Goal: Task Accomplishment & Management: Manage account settings

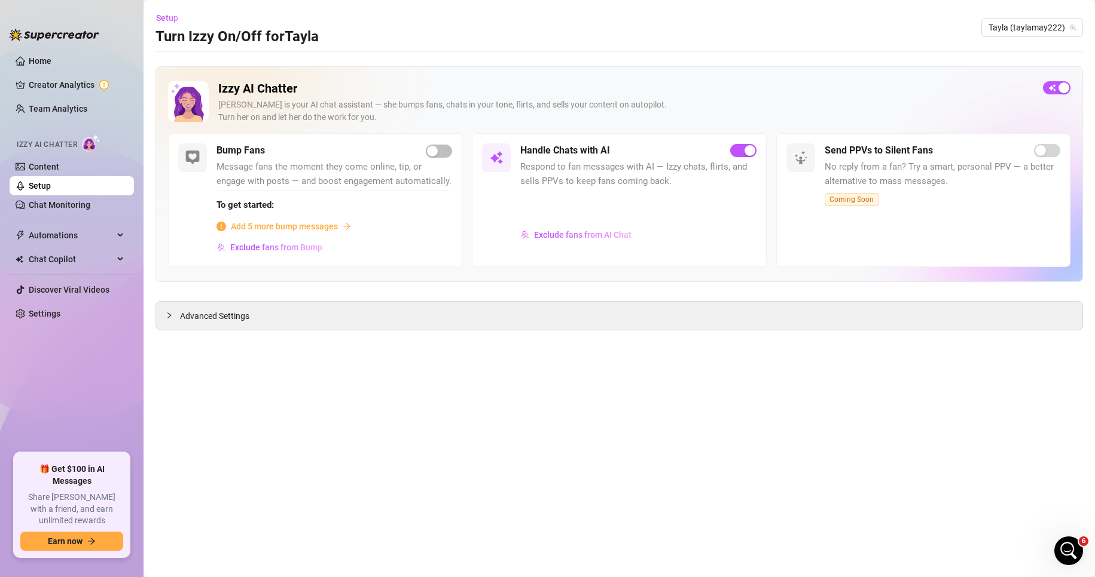
scroll to position [577, 0]
click at [166, 20] on span "Setup" at bounding box center [167, 18] width 22 height 10
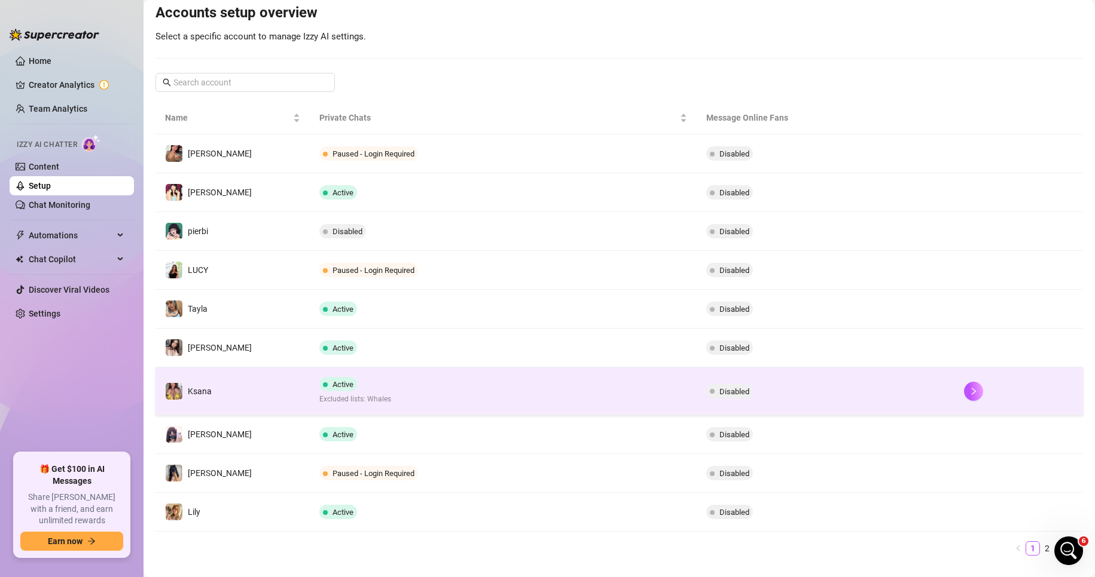
scroll to position [151, 0]
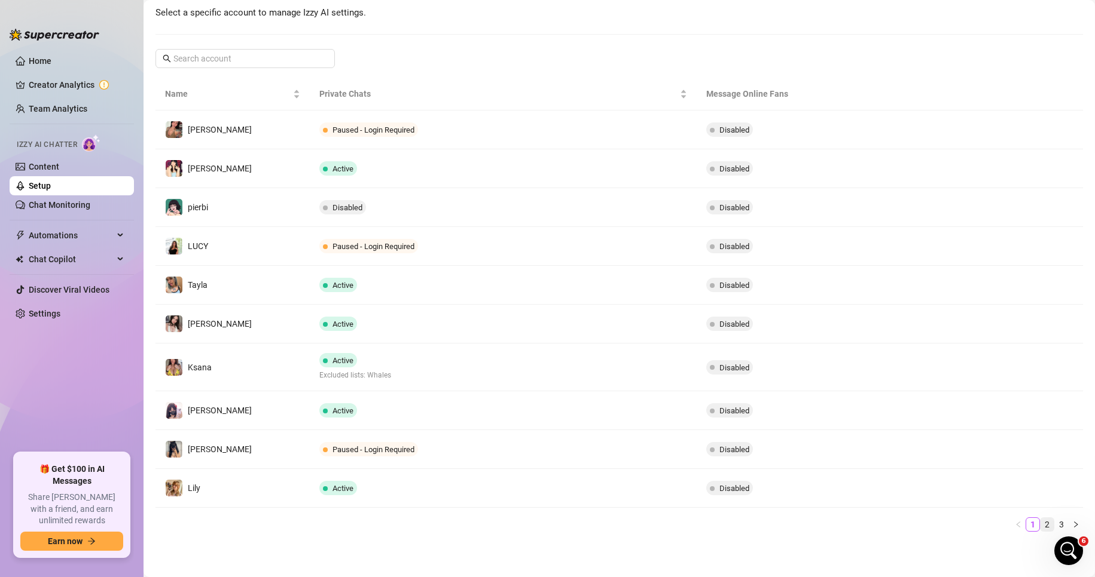
click at [1040, 522] on link "2" at bounding box center [1046, 524] width 13 height 13
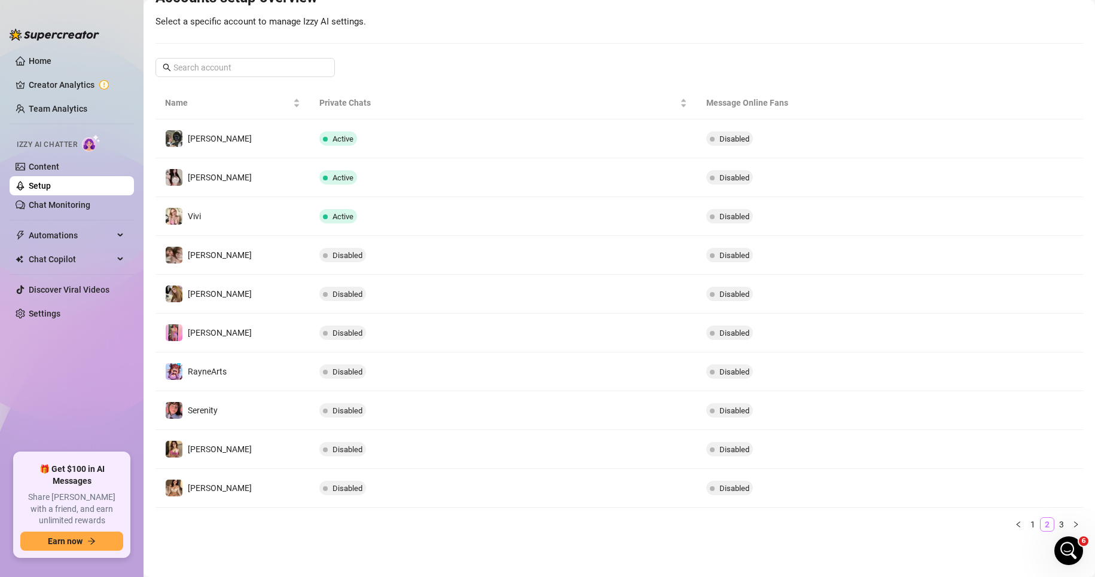
scroll to position [142, 0]
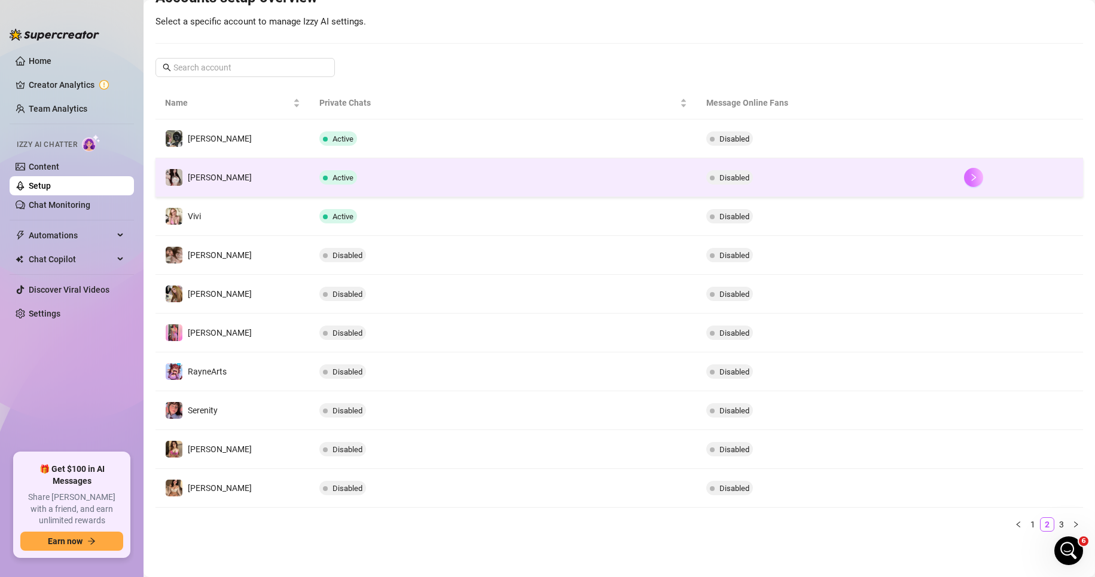
click at [969, 175] on icon "right" at bounding box center [973, 177] width 8 height 8
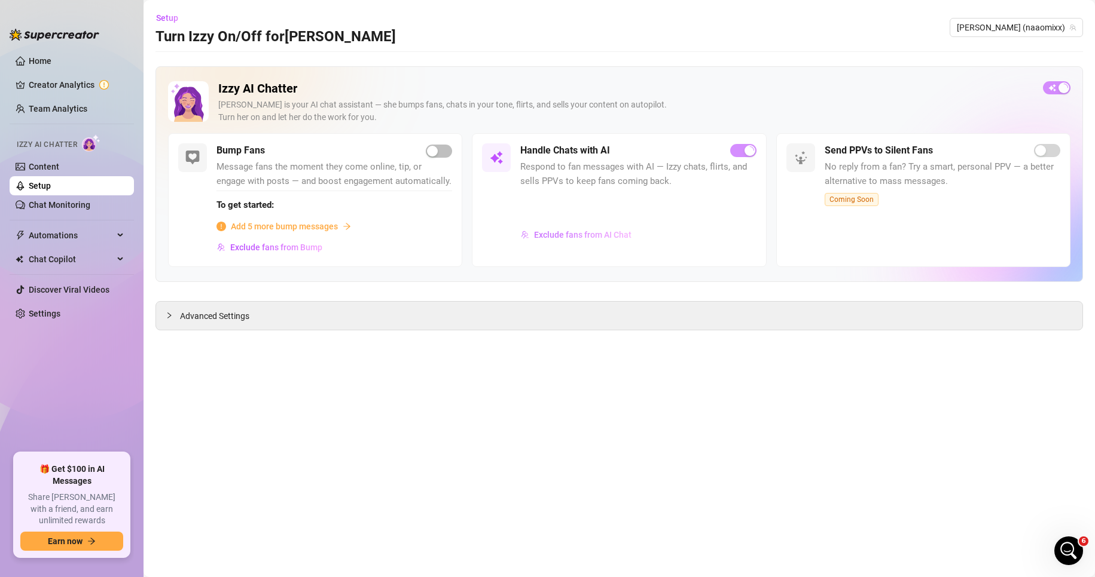
click at [600, 228] on button "Exclude fans from AI Chat" at bounding box center [576, 234] width 112 height 19
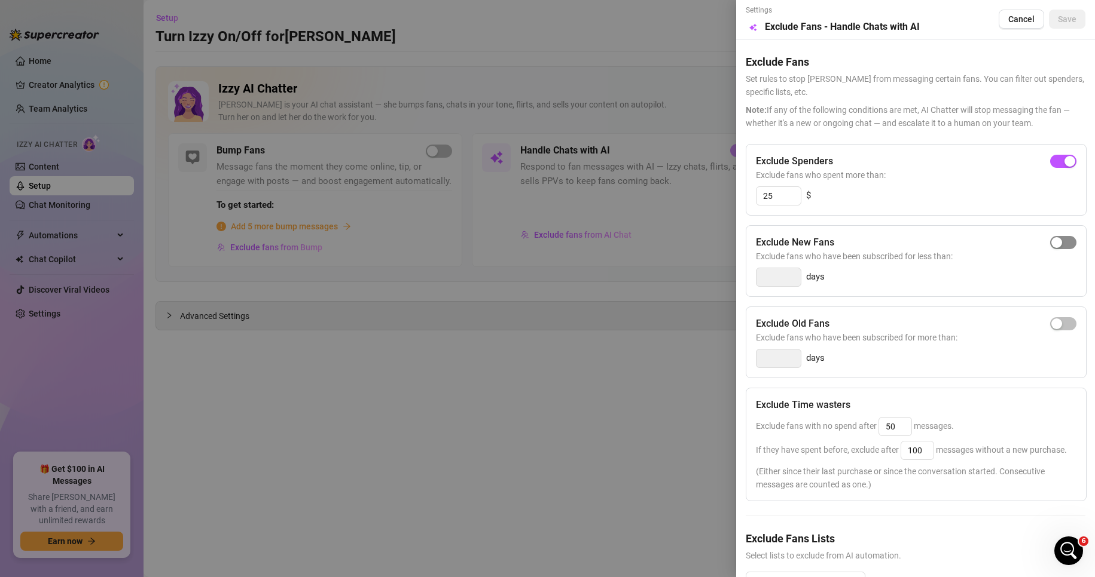
click at [1051, 244] on div "button" at bounding box center [1056, 242] width 11 height 11
drag, startPoint x: 778, startPoint y: 276, endPoint x: 704, endPoint y: 270, distance: 74.4
click at [704, 270] on div "Settings Preview Exclude Fans - Handle Chats with AI Cancel Save Exclude Fans S…" at bounding box center [547, 288] width 1095 height 577
type input "1"
click at [716, 378] on div at bounding box center [547, 288] width 1095 height 577
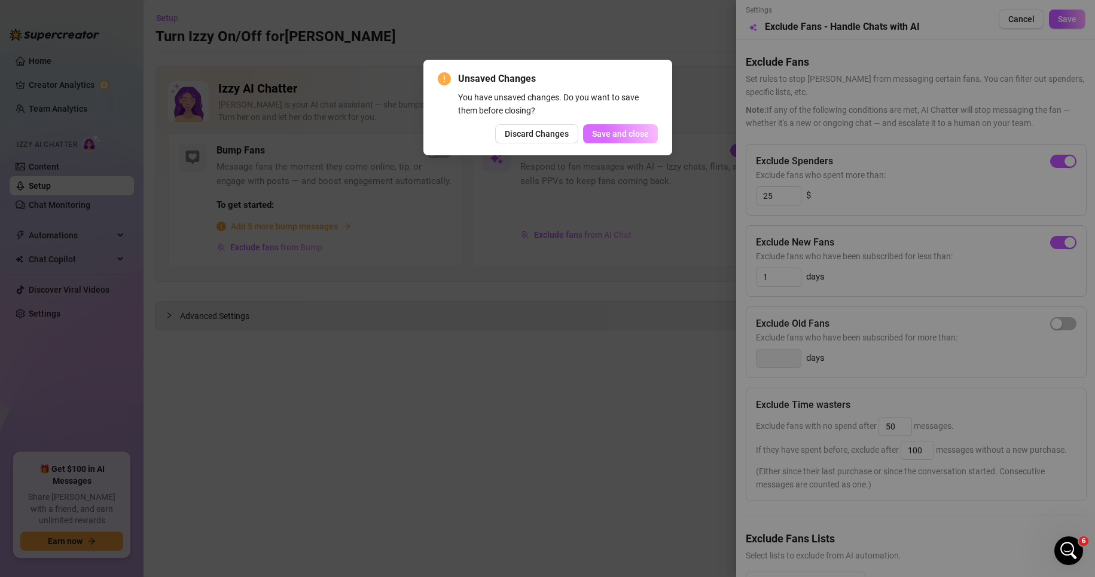
click at [628, 137] on span "Save and close" at bounding box center [620, 134] width 57 height 10
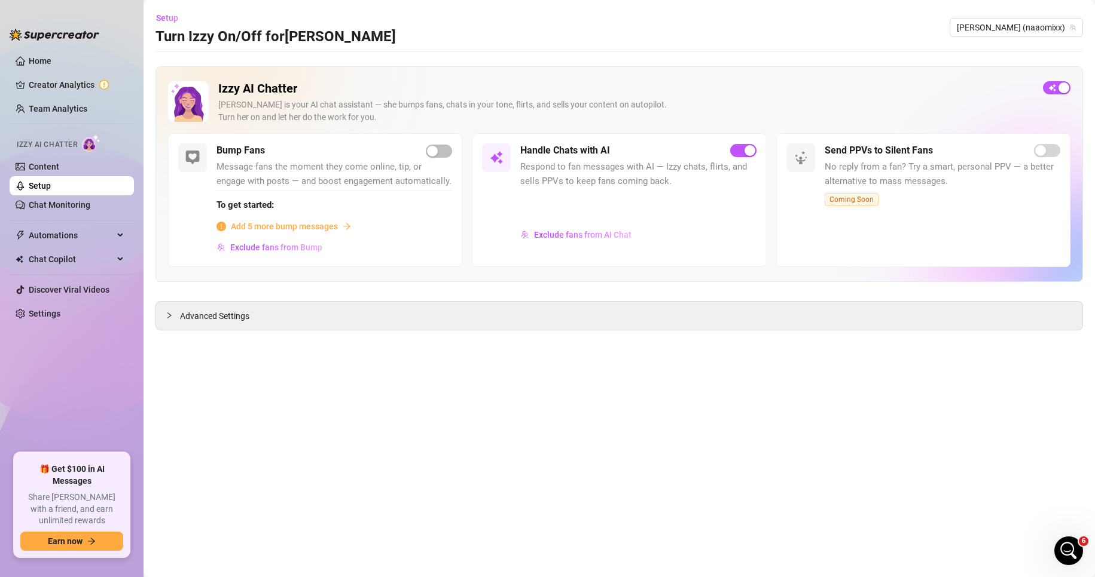
click at [899, 397] on main "Setup Turn Izzy On/Off for [PERSON_NAME] [PERSON_NAME] (naaomixx) Izzy AI Chatt…" at bounding box center [618, 288] width 951 height 577
click at [570, 232] on span "Exclude fans from AI Chat" at bounding box center [582, 235] width 97 height 10
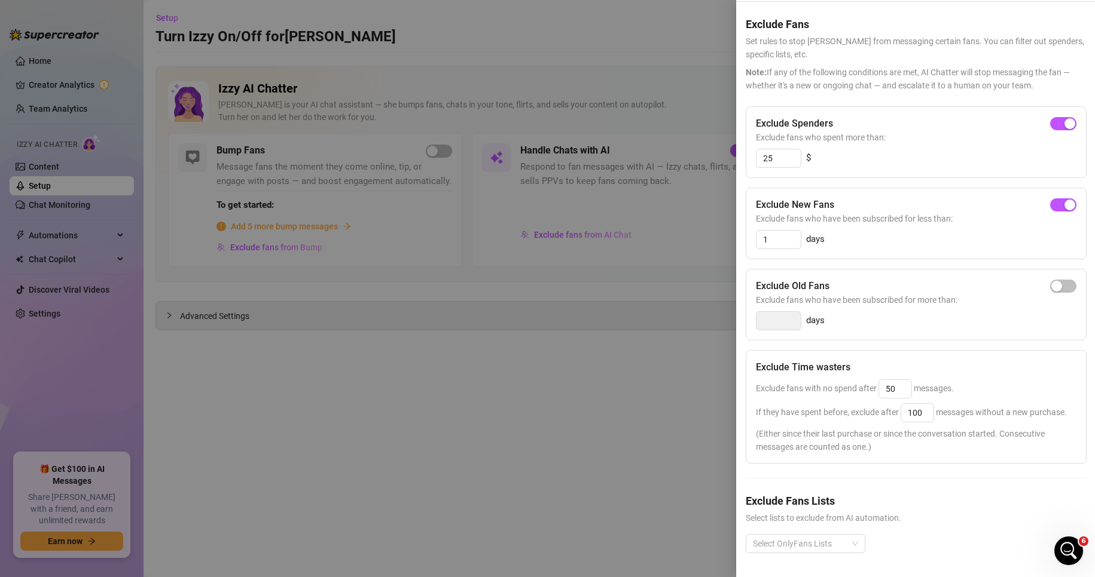
scroll to position [61, 0]
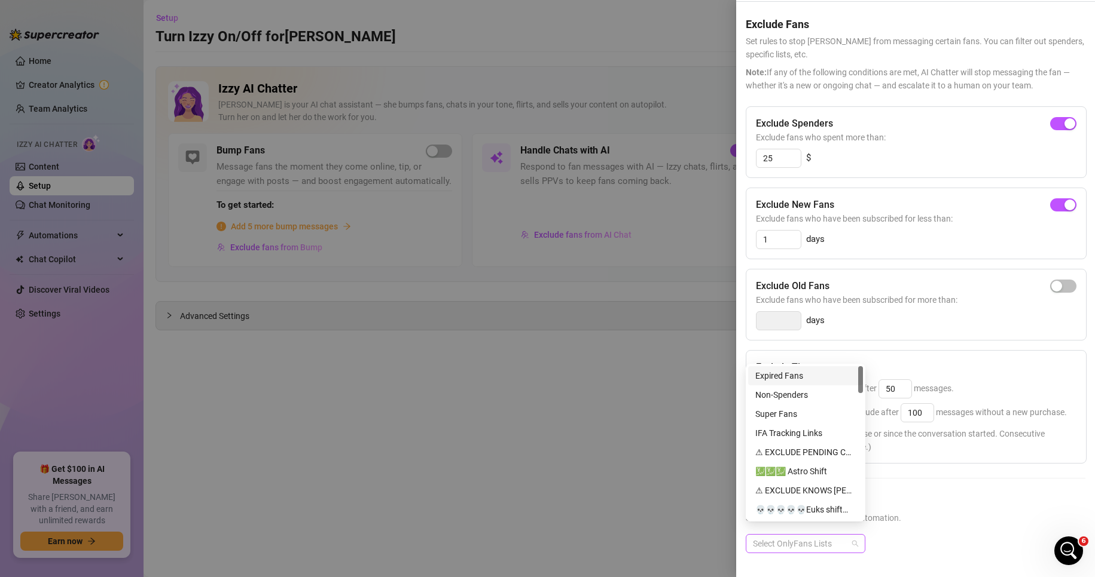
click at [772, 536] on div at bounding box center [799, 544] width 102 height 17
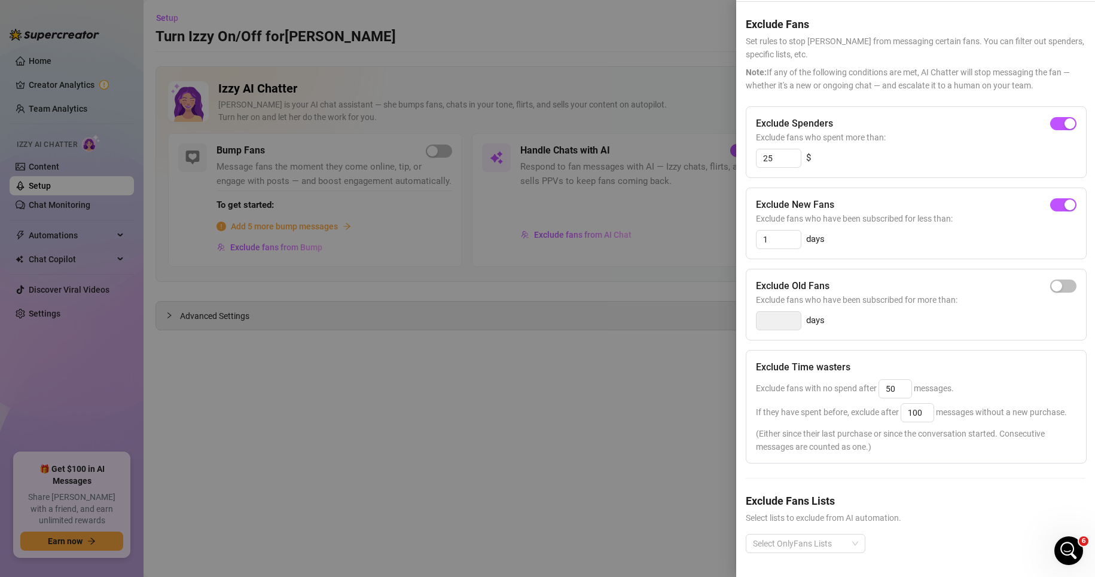
click at [627, 445] on div at bounding box center [547, 288] width 1095 height 577
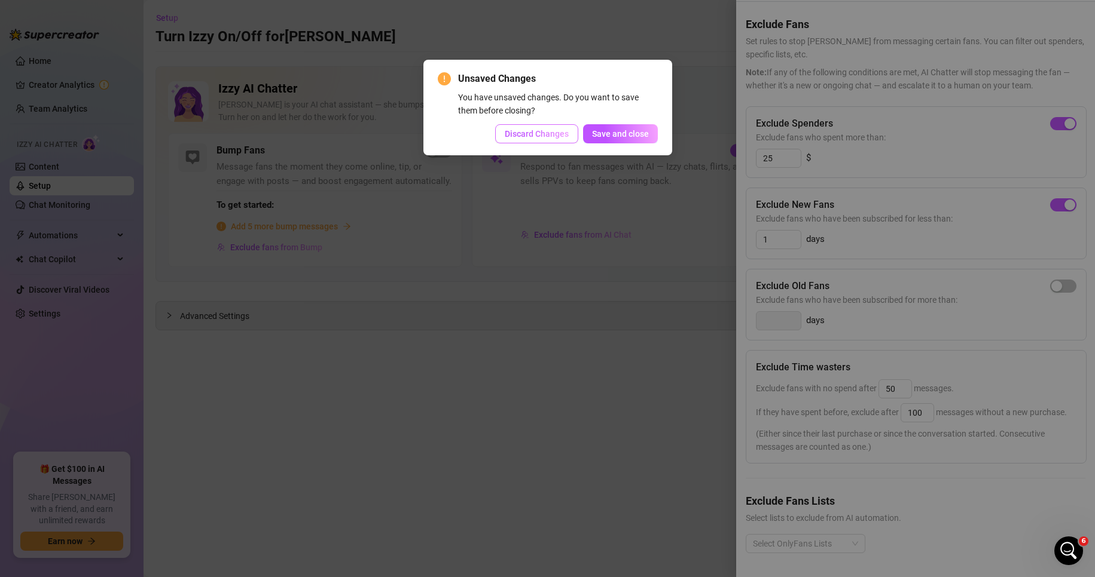
click at [537, 136] on span "Discard Changes" at bounding box center [537, 134] width 64 height 10
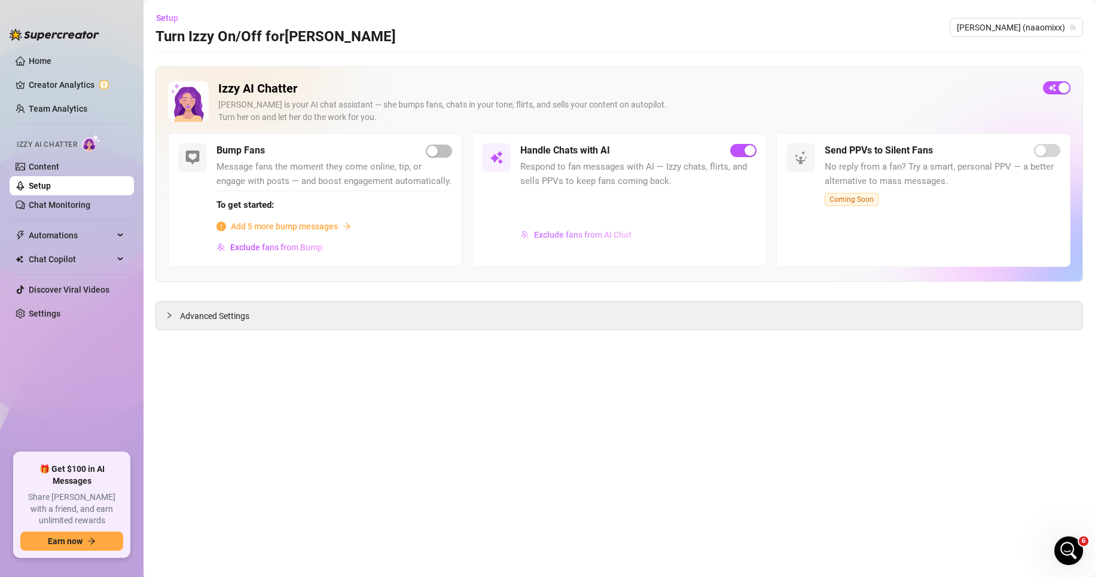
click at [585, 230] on span "Exclude fans from AI Chat" at bounding box center [582, 235] width 97 height 10
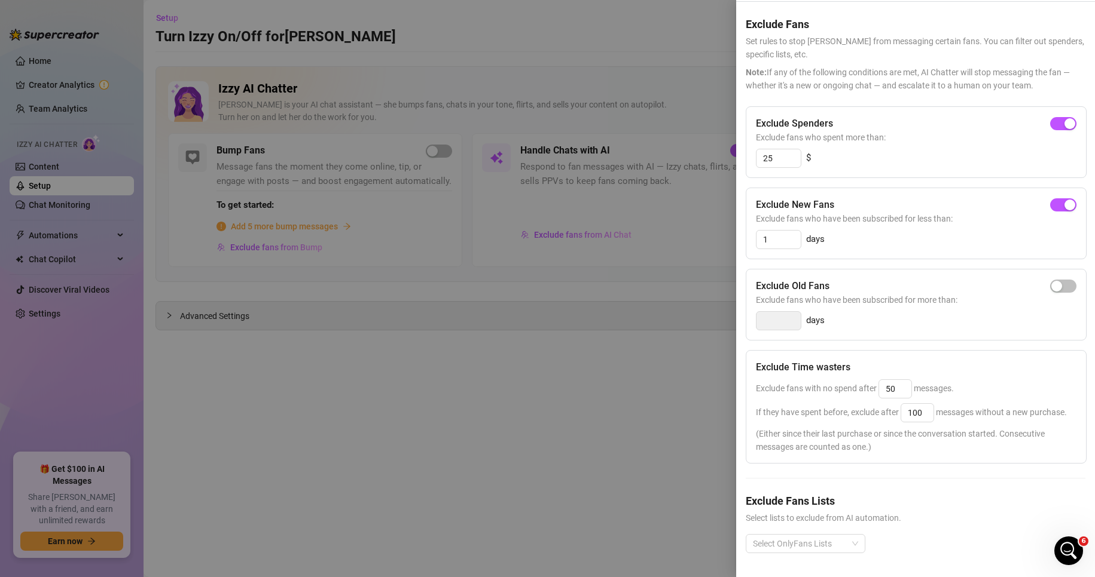
drag, startPoint x: 438, startPoint y: 422, endPoint x: 427, endPoint y: 420, distance: 10.9
click at [438, 422] on div at bounding box center [547, 288] width 1095 height 577
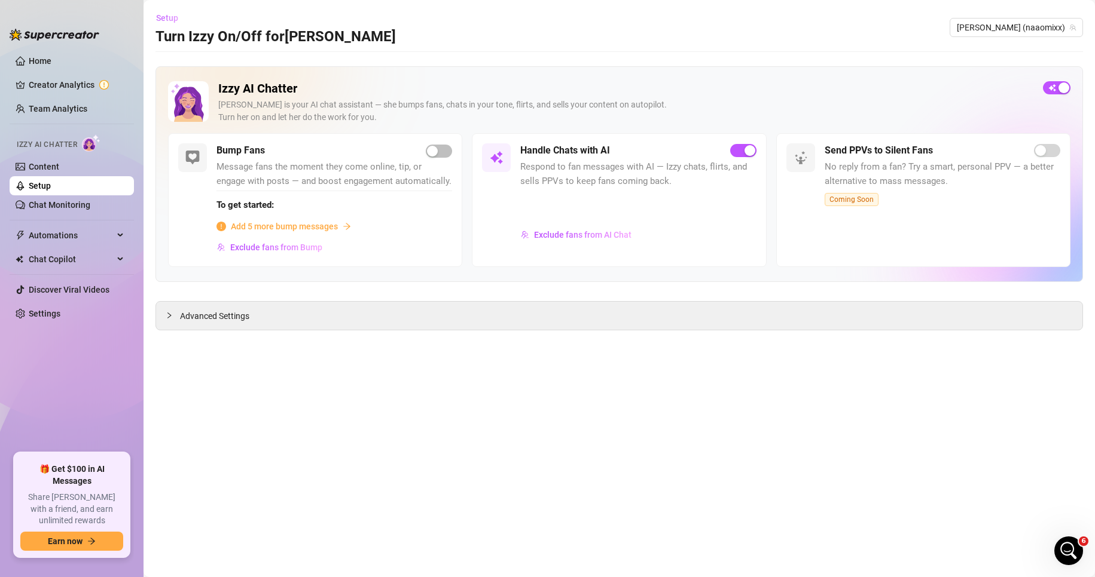
click at [164, 15] on span "Setup" at bounding box center [167, 18] width 22 height 10
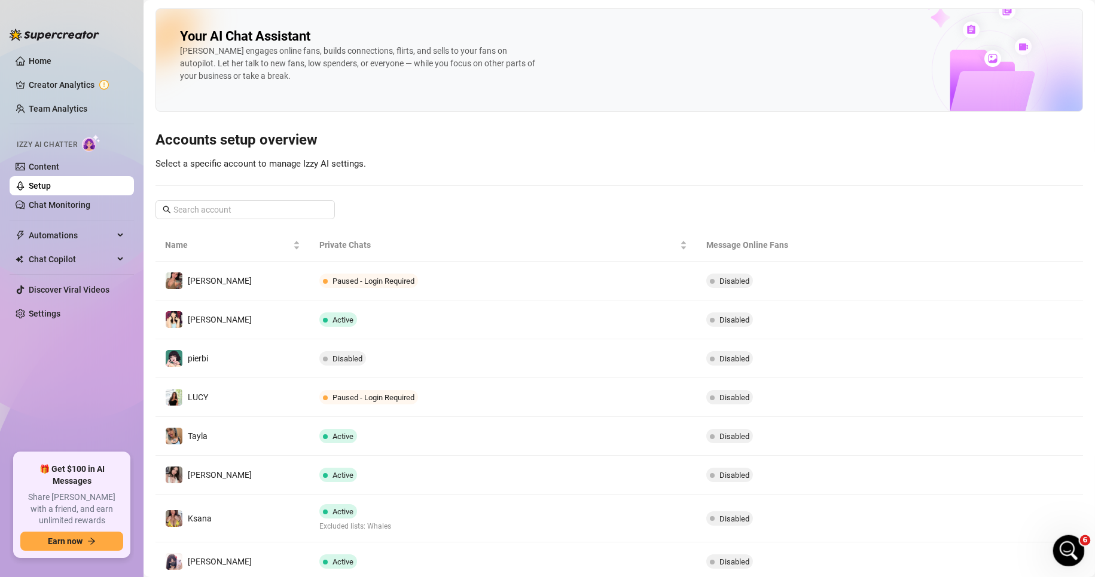
drag, startPoint x: 1072, startPoint y: 552, endPoint x: 1921, endPoint y: 863, distance: 903.5
click at [1074, 552] on div "Open Intercom Messenger" at bounding box center [1066, 549] width 39 height 39
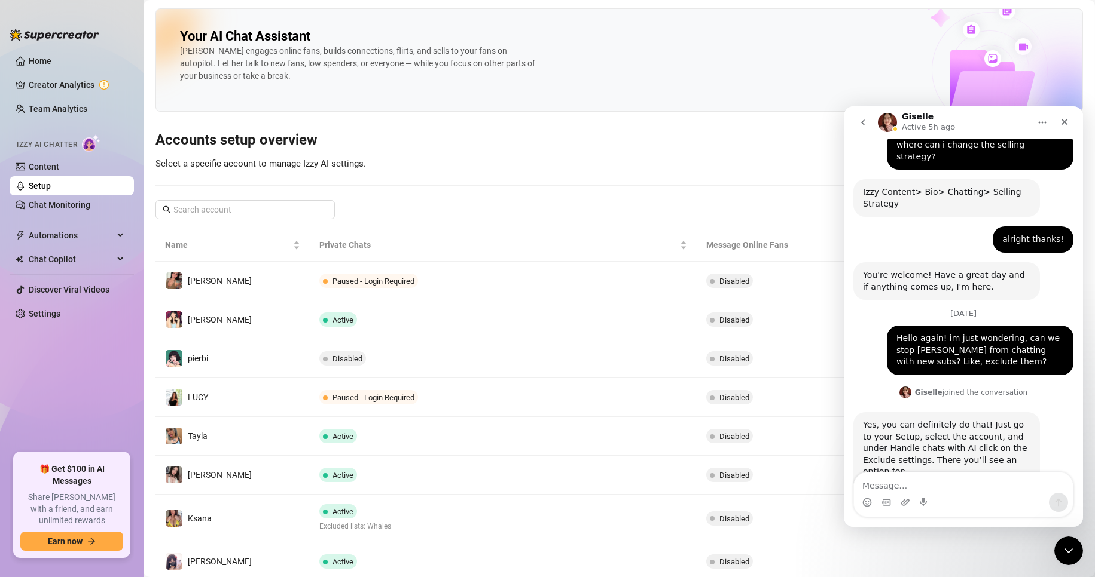
scroll to position [577, 0]
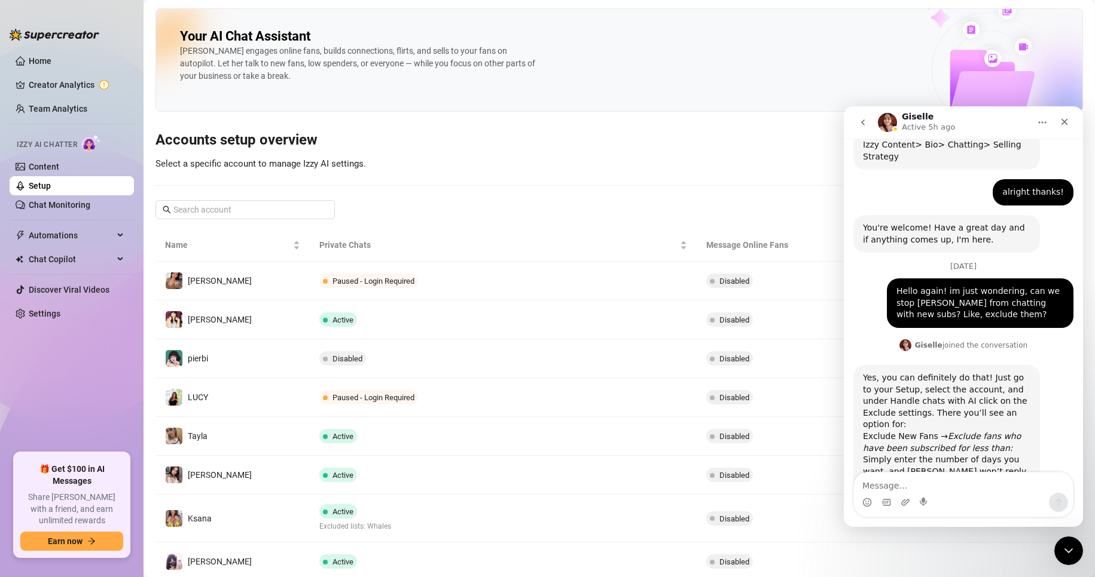
click at [932, 484] on textarea "Message…" at bounding box center [963, 483] width 219 height 20
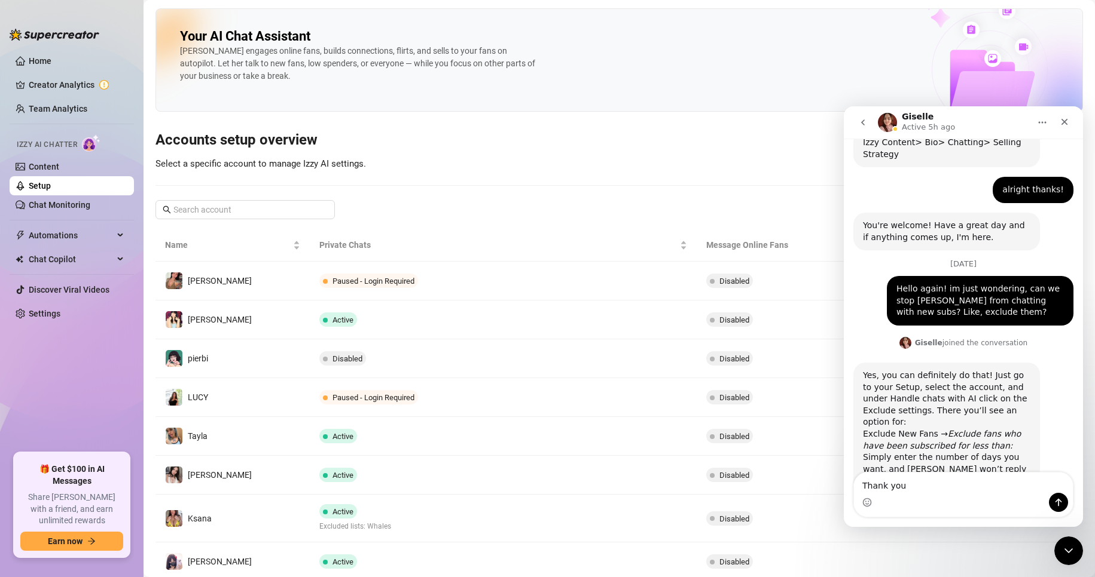
type textarea "Thank you!"
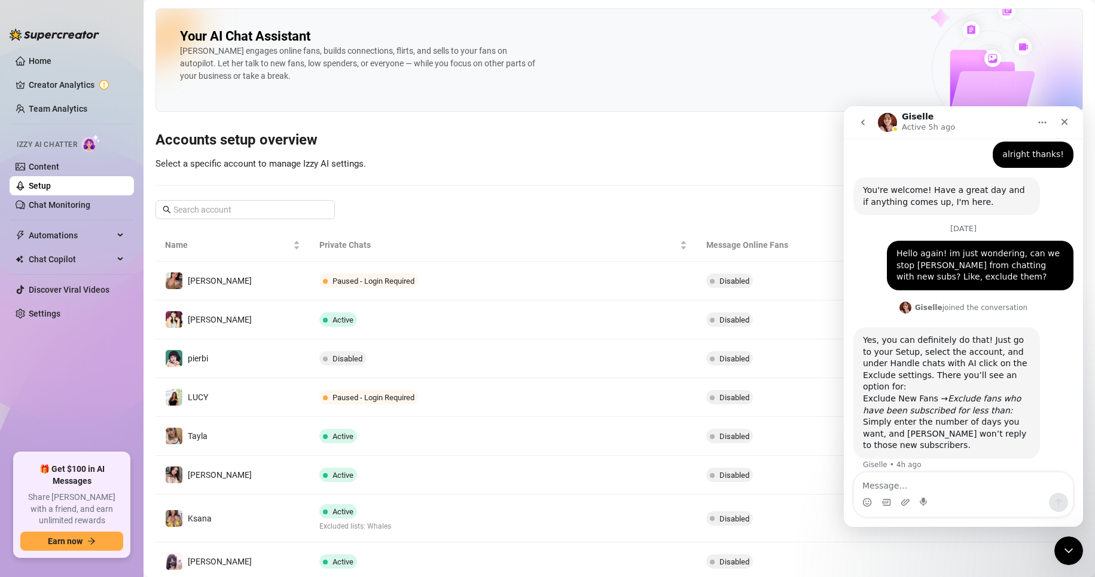
click at [663, 152] on div "Your AI Chat Assistant [PERSON_NAME] engages online fans, builds connections, f…" at bounding box center [618, 350] width 927 height 685
drag, startPoint x: 1059, startPoint y: 126, endPoint x: 1876, endPoint y: 243, distance: 825.0
click at [1059, 126] on icon "Close" at bounding box center [1064, 122] width 10 height 10
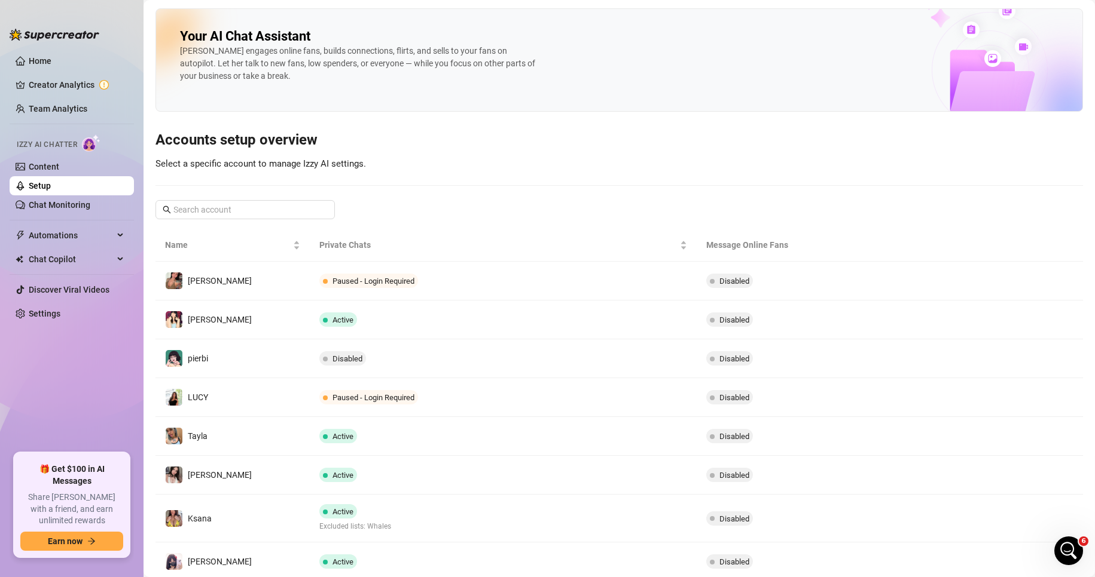
click at [827, 43] on div "Your AI Chat Assistant [PERSON_NAME] engages online fans, builds connections, f…" at bounding box center [618, 59] width 927 height 103
